Goal: Task Accomplishment & Management: Complete application form

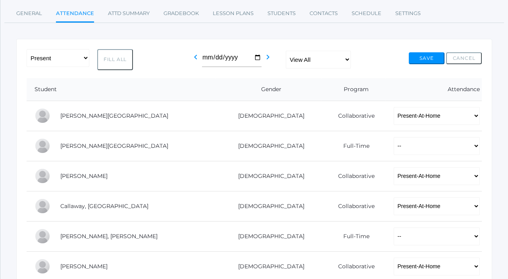
scroll to position [124, 0]
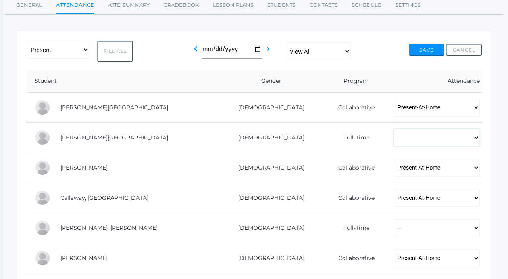
click at [394, 138] on select "-- Present Present-At-Home Tardy Excused Tardy Unexcused Absent Excused Absent …" at bounding box center [437, 138] width 86 height 18
select select "P"
click at [394, 129] on select "-- Present Present-At-Home Tardy Excused Tardy Unexcused Absent Excused Absent …" at bounding box center [437, 138] width 86 height 18
click at [394, 232] on select "-- Present Present-At-Home Tardy Excused Tardy Unexcused Absent Excused Absent …" at bounding box center [437, 228] width 86 height 18
select select "P"
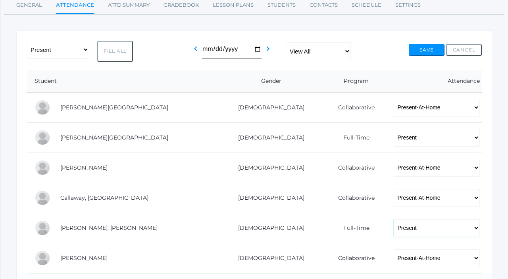
click at [394, 219] on select "-- Present Present-At-Home Tardy Excused Tardy Unexcused Absent Excused Absent …" at bounding box center [437, 228] width 86 height 18
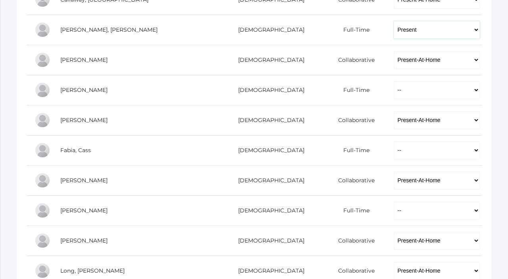
scroll to position [323, 0]
click at [394, 81] on select "-- Present Present-At-Home Tardy Excused Tardy Unexcused Absent Excused Absent …" at bounding box center [437, 90] width 86 height 18
select select "P"
click at [394, 81] on select "-- Present Present-At-Home Tardy Excused Tardy Unexcused Absent Excused Absent …" at bounding box center [437, 90] width 86 height 18
click at [394, 150] on select "-- Present Present-At-Home Tardy Excused Tardy Unexcused Absent Excused Absent …" at bounding box center [437, 150] width 86 height 18
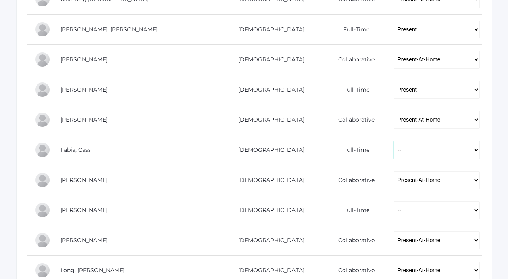
select select "P"
click at [394, 141] on select "-- Present Present-At-Home Tardy Excused Tardy Unexcused Absent Excused Absent …" at bounding box center [437, 150] width 86 height 18
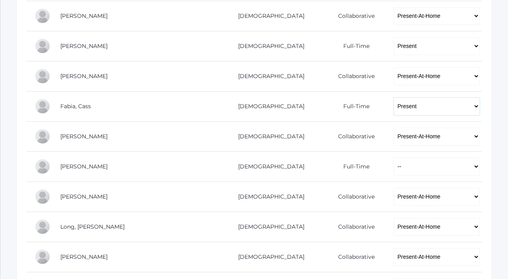
scroll to position [367, 0]
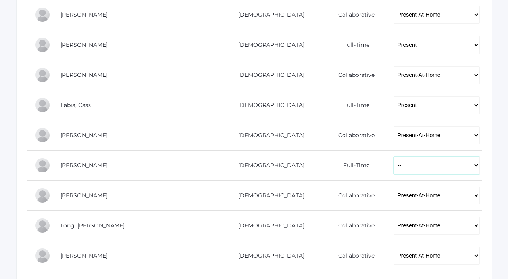
click at [394, 172] on select "-- Present Present-At-Home Tardy Excused Tardy Unexcused Absent Excused Absent …" at bounding box center [437, 166] width 86 height 18
select select "P"
click at [394, 157] on select "-- Present Present-At-Home Tardy Excused Tardy Unexcused Absent Excused Absent …" at bounding box center [437, 166] width 86 height 18
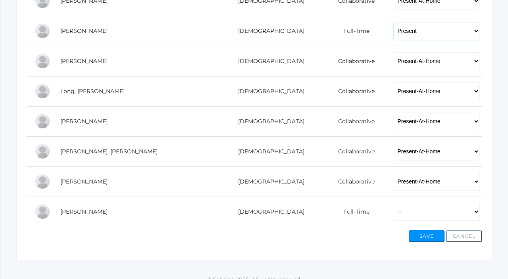
scroll to position [512, 0]
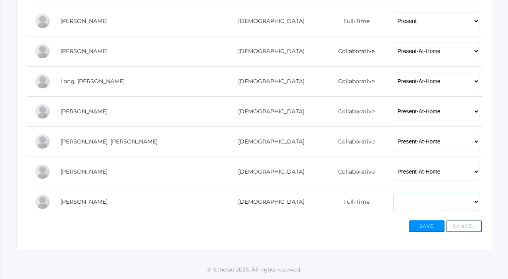
click at [394, 193] on select "-- Present Present-At-Home Tardy Excused Tardy Unexcused Absent Excused Absent …" at bounding box center [437, 202] width 86 height 18
select select "P"
click at [394, 193] on select "-- Present Present-At-Home Tardy Excused Tardy Unexcused Absent Excused Absent …" at bounding box center [437, 202] width 86 height 18
click at [432, 229] on button "Save" at bounding box center [427, 227] width 36 height 12
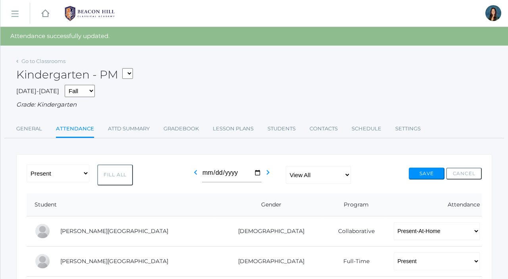
click at [131, 73] on select "*KIND - Kindergarten AM *KIND - Kindergarten PM" at bounding box center [127, 73] width 11 height 11
select select "1957"
click at [125, 68] on select "*KIND - Kindergarten AM *KIND - Kindergarten PM" at bounding box center [127, 73] width 11 height 11
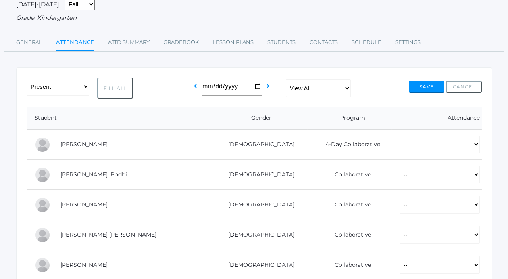
scroll to position [67, 0]
click at [191, 87] on icon "chevron_left" at bounding box center [196, 87] width 10 height 10
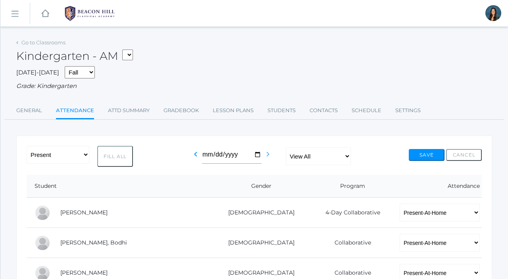
click at [266, 156] on icon "chevron_right" at bounding box center [268, 155] width 10 height 10
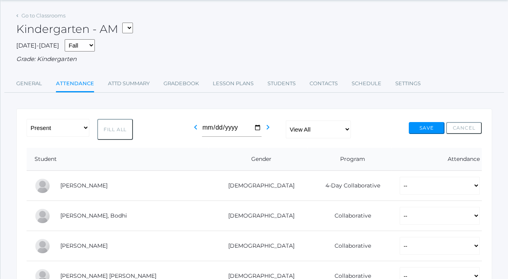
scroll to position [27, 0]
click at [329, 130] on select "View All Full-Time 4-Day Collaborative Collaborative" at bounding box center [318, 129] width 65 height 18
select select "collaborative"
click at [286, 120] on select "View All Full-Time 4-Day Collaborative Collaborative" at bounding box center [318, 129] width 65 height 18
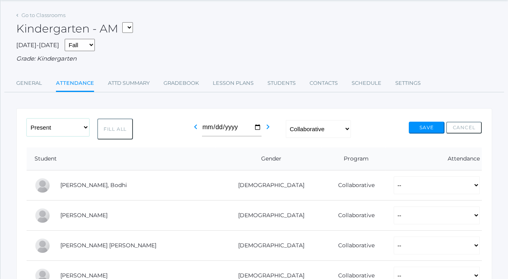
click at [81, 131] on select "-- Present Present-At-Home Tardy Excused Tardy Unexcused Absent Excused Absent …" at bounding box center [58, 128] width 63 height 18
select select "PH"
click at [27, 119] on select "-- Present Present-At-Home Tardy Excused Tardy Unexcused Absent Excused Absent …" at bounding box center [58, 128] width 63 height 18
click at [112, 130] on button "Fill All" at bounding box center [115, 129] width 36 height 21
select select "PH"
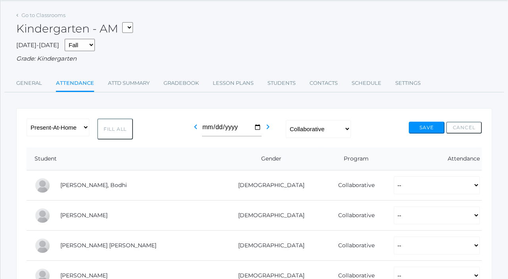
select select "PH"
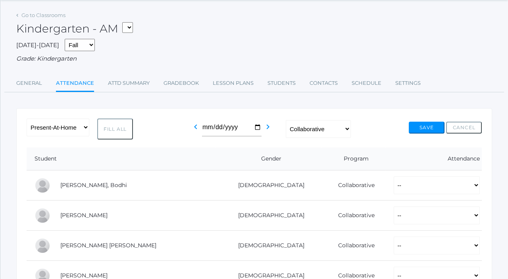
select select "PH"
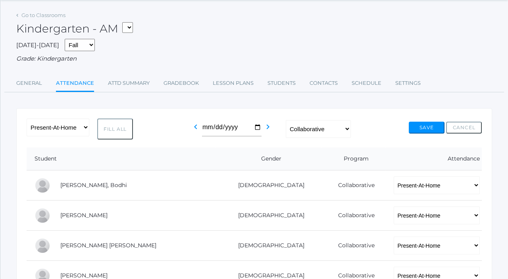
select select "PH"
click at [421, 125] on button "Save" at bounding box center [427, 128] width 36 height 12
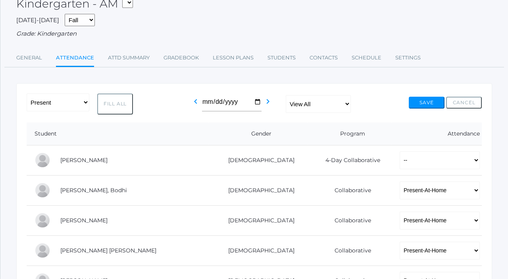
scroll to position [72, 0]
click at [399, 162] on select "-- Present Present-At-Home Tardy Excused Tardy Unexcused Absent Excused Absent …" at bounding box center [439, 160] width 80 height 18
select select "P"
click at [399, 151] on select "-- Present Present-At-Home Tardy Excused Tardy Unexcused Absent Excused Absent …" at bounding box center [439, 160] width 80 height 18
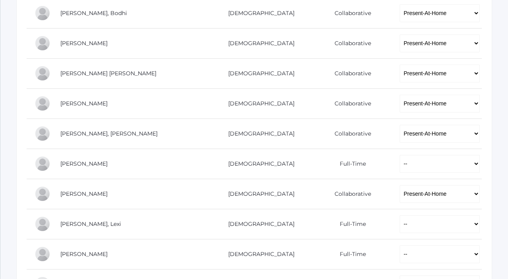
scroll to position [249, 0]
click at [399, 165] on select "-- Present Present-At-Home Tardy Excused Tardy Unexcused Absent Excused Absent …" at bounding box center [439, 163] width 80 height 18
select select "P"
click at [399, 154] on select "-- Present Present-At-Home Tardy Excused Tardy Unexcused Absent Excused Absent …" at bounding box center [439, 163] width 80 height 18
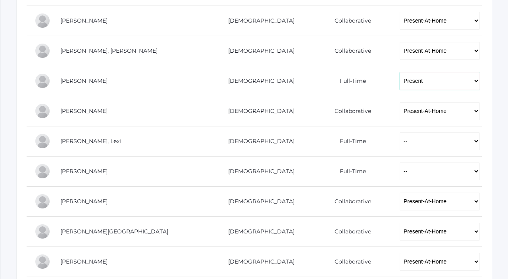
scroll to position [332, 0]
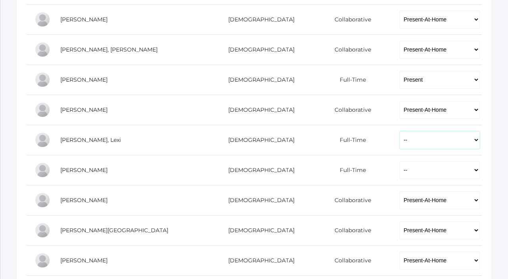
click at [399, 143] on select "-- Present Present-At-Home Tardy Excused Tardy Unexcused Absent Excused Absent …" at bounding box center [439, 140] width 80 height 18
select select "P"
click at [399, 131] on select "-- Present Present-At-Home Tardy Excused Tardy Unexcused Absent Excused Absent …" at bounding box center [439, 140] width 80 height 18
click at [399, 173] on select "-- Present Present-At-Home Tardy Excused Tardy Unexcused Absent Excused Absent …" at bounding box center [439, 170] width 80 height 18
select select "P"
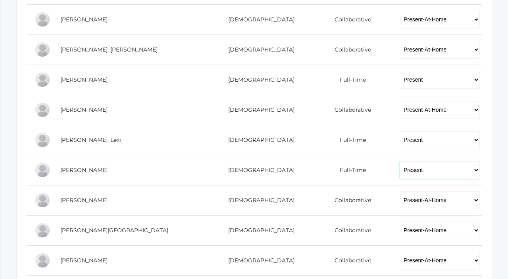
click at [399, 161] on select "-- Present Present-At-Home Tardy Excused Tardy Unexcused Absent Excused Absent …" at bounding box center [439, 170] width 80 height 18
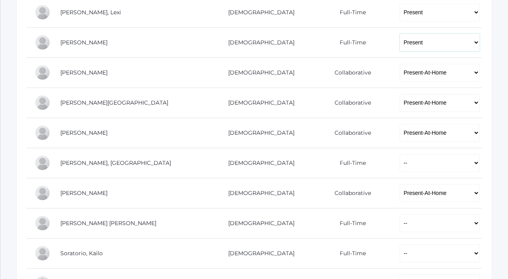
scroll to position [463, 0]
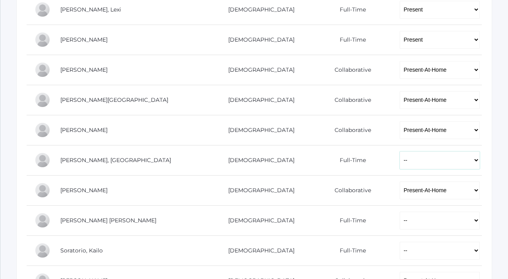
click at [399, 157] on select "-- Present Present-At-Home Tardy Excused Tardy Unexcused Absent Excused Absent …" at bounding box center [439, 161] width 80 height 18
select select "P"
click at [399, 152] on select "-- Present Present-At-Home Tardy Excused Tardy Unexcused Absent Excused Absent …" at bounding box center [439, 161] width 80 height 18
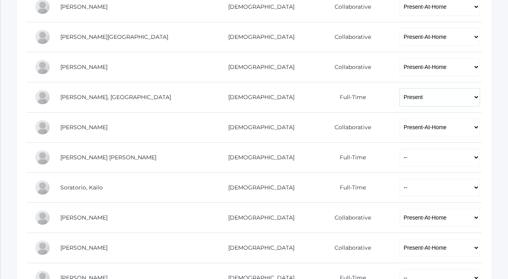
scroll to position [531, 0]
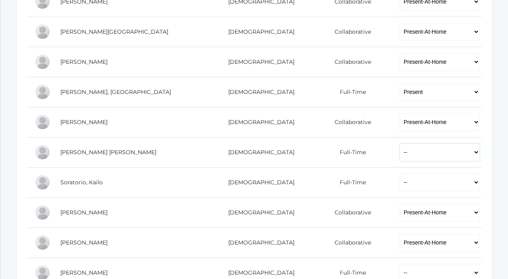
click at [399, 155] on select "-- Present Present-At-Home Tardy Excused Tardy Unexcused Absent Excused Absent …" at bounding box center [439, 153] width 80 height 18
select select "P"
click at [399, 144] on select "-- Present Present-At-Home Tardy Excused Tardy Unexcused Absent Excused Absent …" at bounding box center [439, 153] width 80 height 18
click at [399, 185] on select "-- Present Present-At-Home Tardy Excused Tardy Unexcused Absent Excused Absent …" at bounding box center [439, 183] width 80 height 18
select select "P"
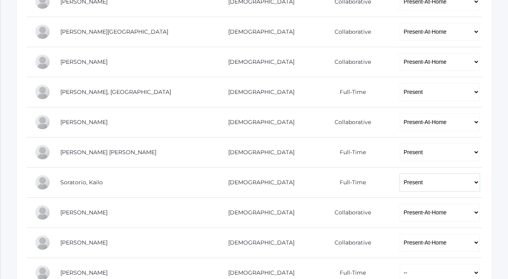
click at [399, 174] on select "-- Present Present-At-Home Tardy Excused Tardy Unexcused Absent Excused Absent …" at bounding box center [439, 183] width 80 height 18
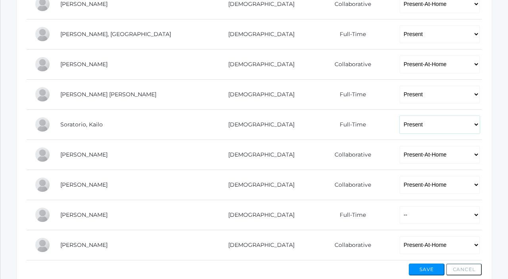
scroll to position [603, 0]
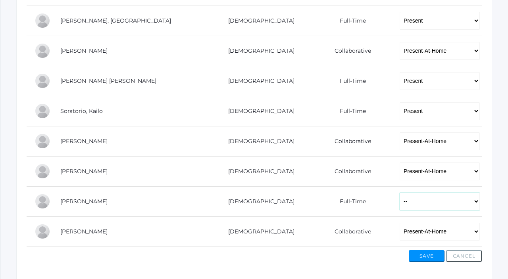
click at [399, 204] on select "-- Present Present-At-Home Tardy Excused Tardy Unexcused Absent Excused Absent …" at bounding box center [439, 202] width 80 height 18
select select "P"
click at [399, 193] on select "-- Present Present-At-Home Tardy Excused Tardy Unexcused Absent Excused Absent …" at bounding box center [439, 202] width 80 height 18
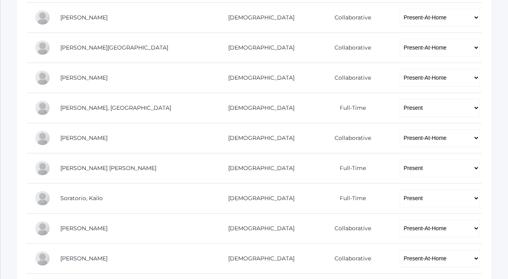
scroll to position [514, 0]
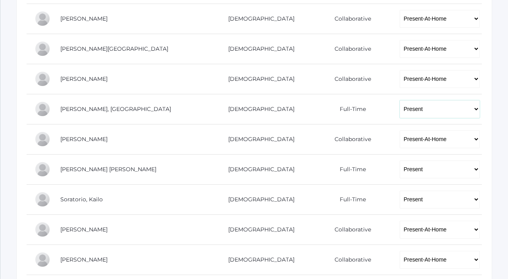
click at [399, 109] on select "-- Present Present-At-Home Tardy Excused Tardy Unexcused Absent Excused Absent …" at bounding box center [439, 109] width 80 height 18
click at [399, 100] on select "-- Present Present-At-Home Tardy Excused Tardy Unexcused Absent Excused Absent …" at bounding box center [439, 109] width 80 height 18
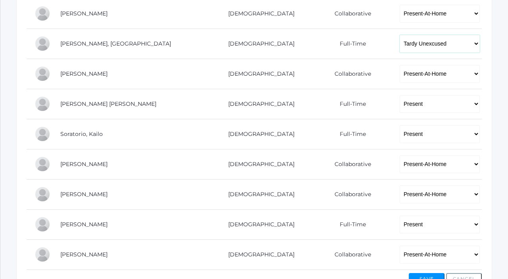
scroll to position [574, 0]
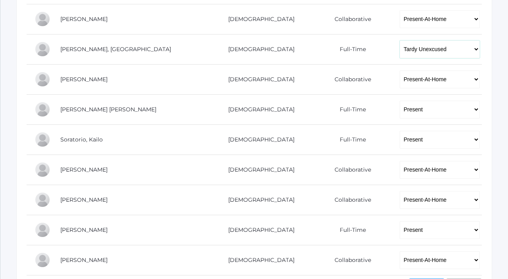
click at [399, 49] on select "-- Present Present-At-Home Tardy Excused Tardy Unexcused Absent Excused Absent …" at bounding box center [439, 49] width 80 height 18
select select "P"
click at [399, 40] on select "-- Present Present-At-Home Tardy Excused Tardy Unexcused Absent Excused Absent …" at bounding box center [439, 49] width 80 height 18
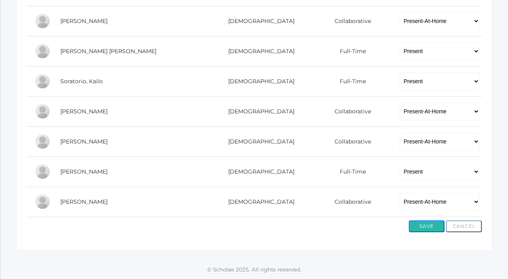
click at [428, 231] on button "Save" at bounding box center [427, 227] width 36 height 12
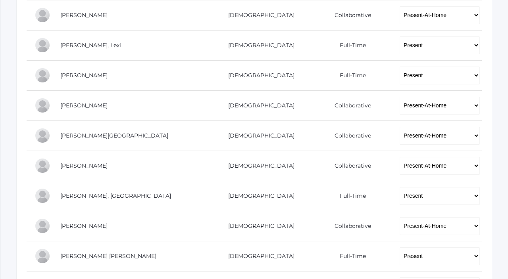
scroll to position [633, 0]
